Goal: Check status: Check status

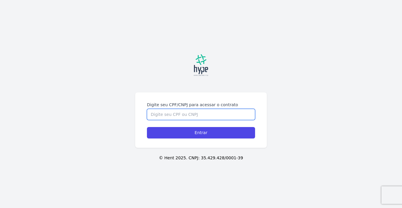
click at [204, 111] on input "Digite seu CPF/CNPJ para acessar o contrato" at bounding box center [201, 114] width 108 height 11
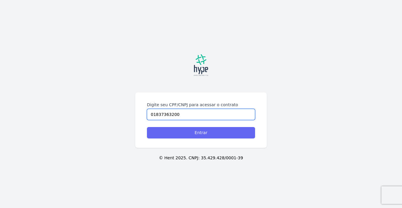
type input "01837363200"
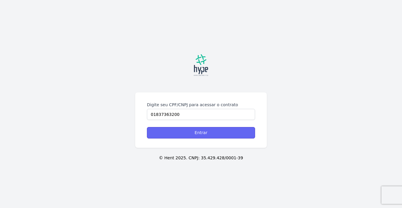
click at [204, 135] on input "Entrar" at bounding box center [201, 132] width 108 height 11
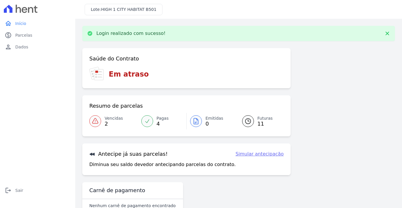
click at [149, 121] on icon at bounding box center [147, 121] width 6 height 6
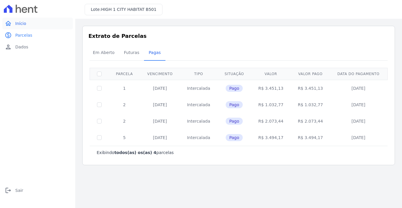
click at [23, 24] on span "Início" at bounding box center [20, 24] width 11 height 6
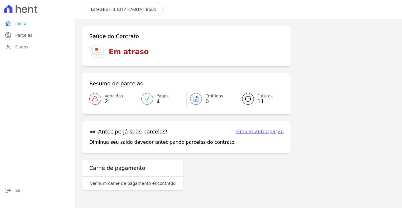
click at [108, 100] on span "2" at bounding box center [114, 101] width 18 height 5
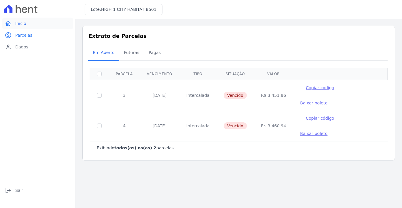
click at [20, 26] on span "Início" at bounding box center [20, 24] width 11 height 6
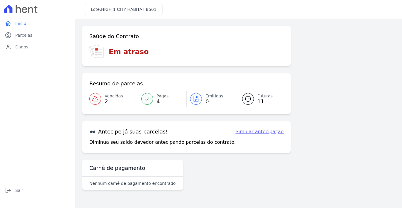
click at [258, 100] on span "11" at bounding box center [264, 101] width 15 height 5
